Goal: Find specific page/section: Find specific page/section

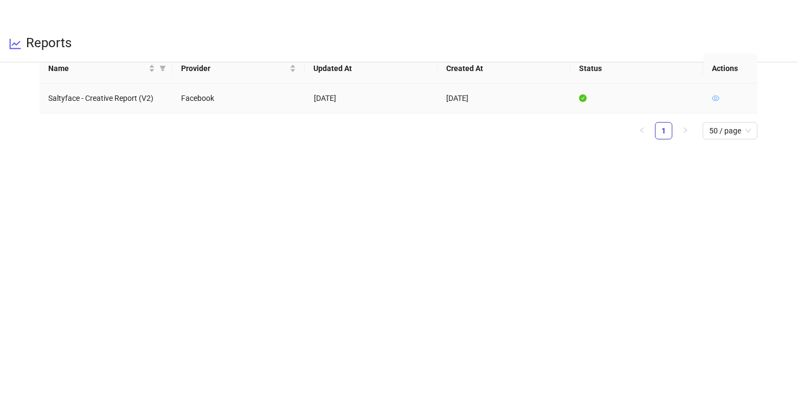
click at [714, 98] on icon "eye" at bounding box center [716, 98] width 8 height 8
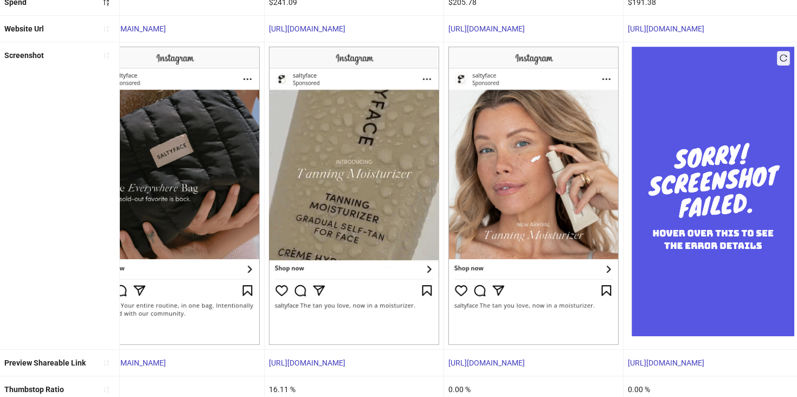
scroll to position [218, 0]
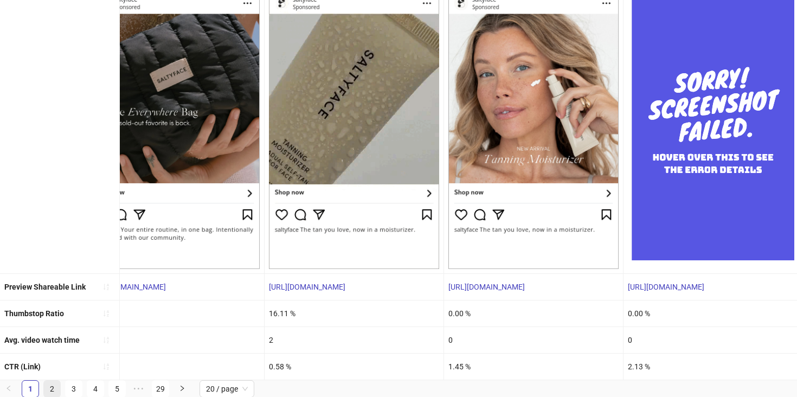
click at [51, 395] on link "2" at bounding box center [52, 389] width 16 height 16
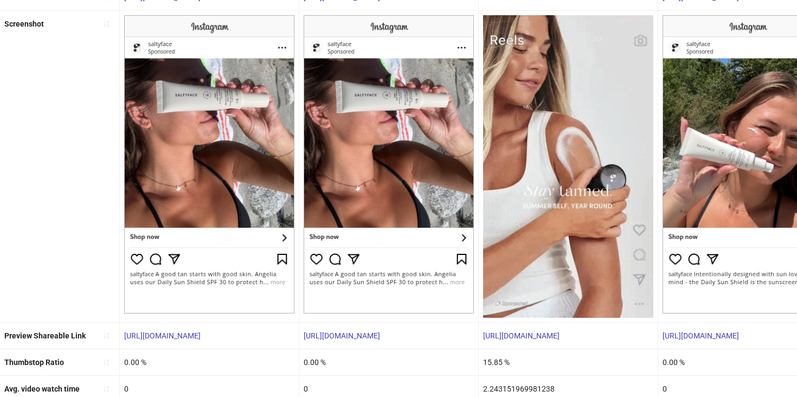
scroll to position [223, 0]
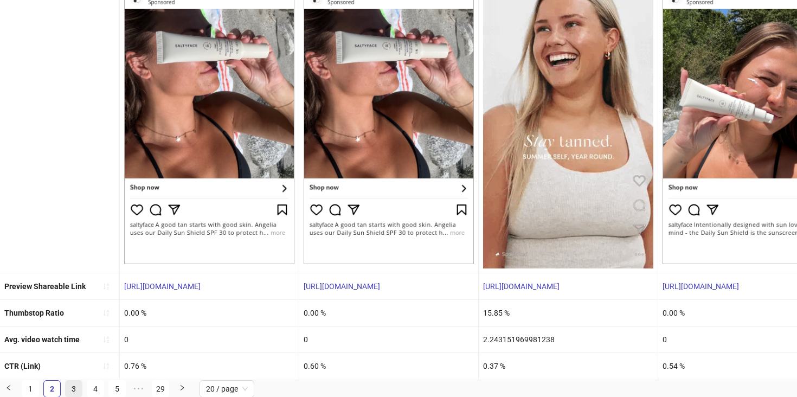
click at [74, 395] on link "3" at bounding box center [74, 389] width 16 height 16
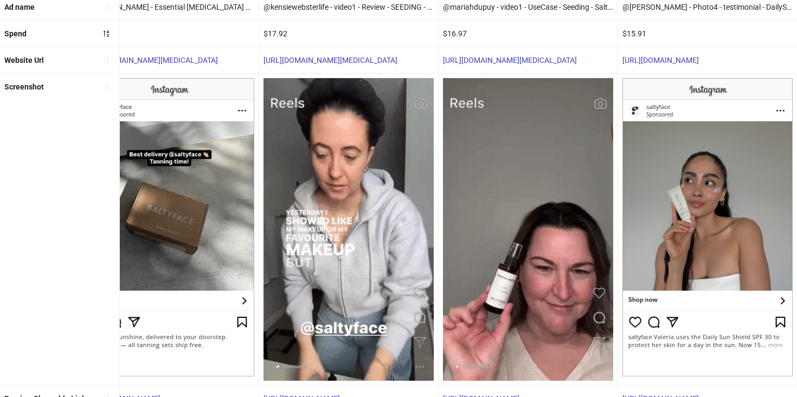
scroll to position [0, 0]
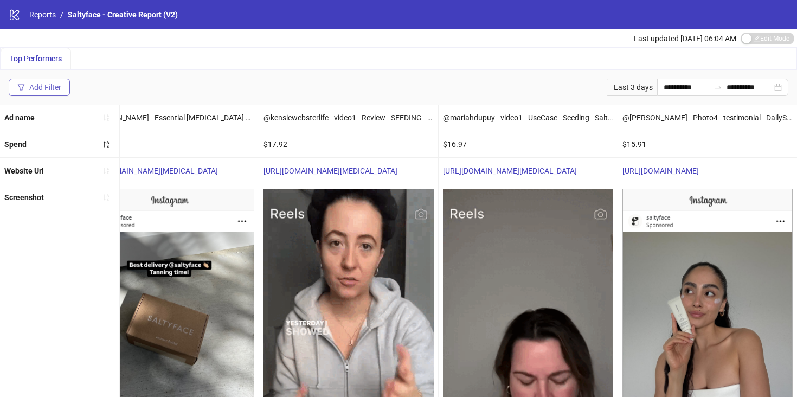
click at [50, 95] on button "Add Filter" at bounding box center [39, 87] width 61 height 17
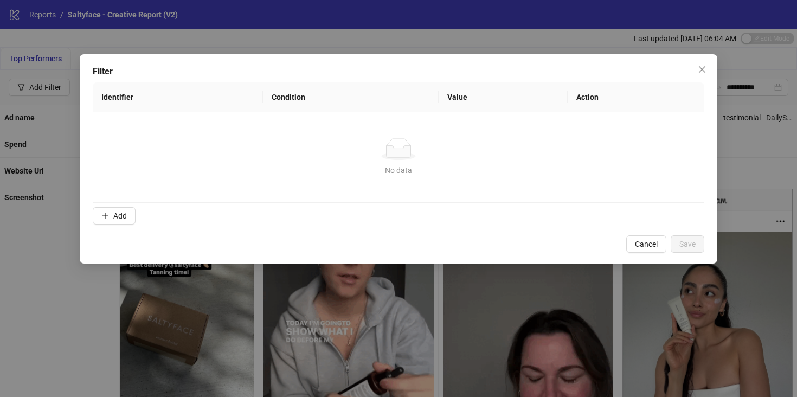
click at [582, 94] on th "Action" at bounding box center [636, 97] width 137 height 30
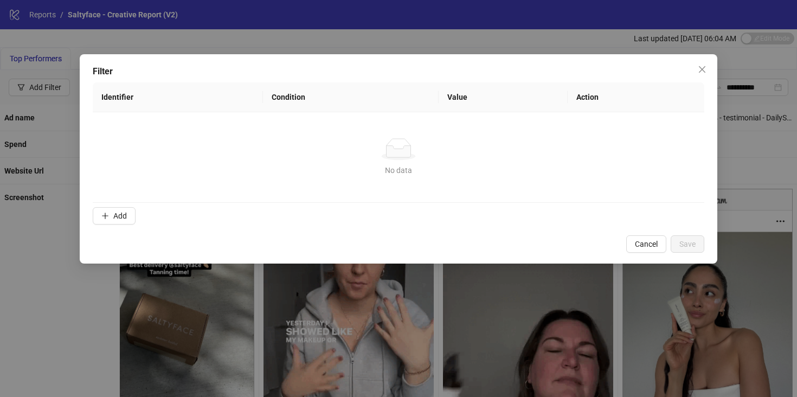
click at [569, 105] on th "Action" at bounding box center [636, 97] width 137 height 30
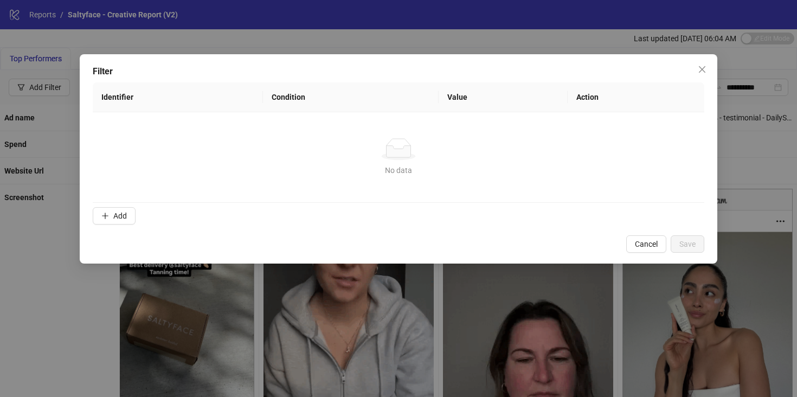
click at [31, 268] on div "Filter Identifier Condition Value Action No data No data Add Cancel Save" at bounding box center [398, 198] width 797 height 397
